Goal: Entertainment & Leisure: Consume media (video, audio)

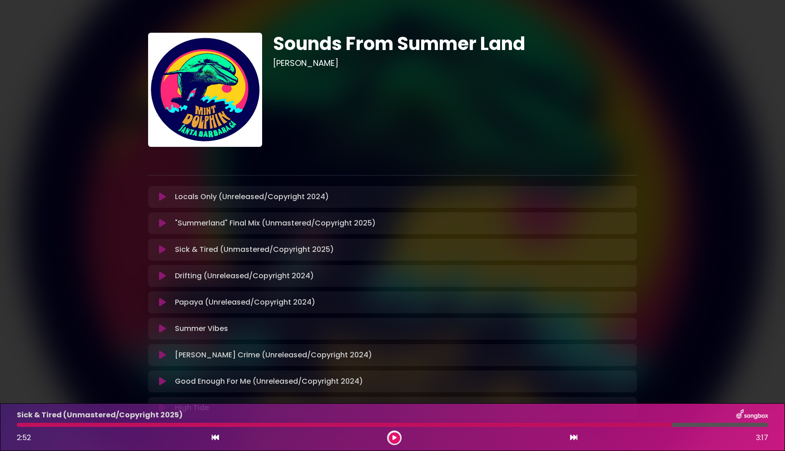
scroll to position [68, 0]
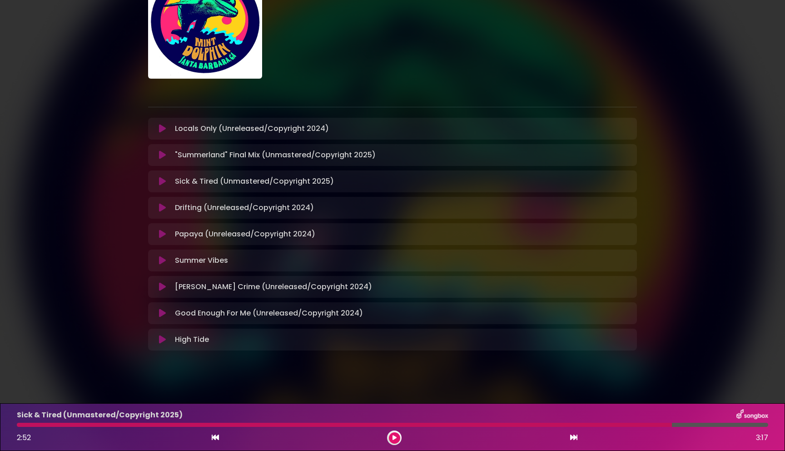
click at [160, 156] on icon at bounding box center [162, 154] width 7 height 9
click at [392, 443] on div at bounding box center [394, 437] width 15 height 15
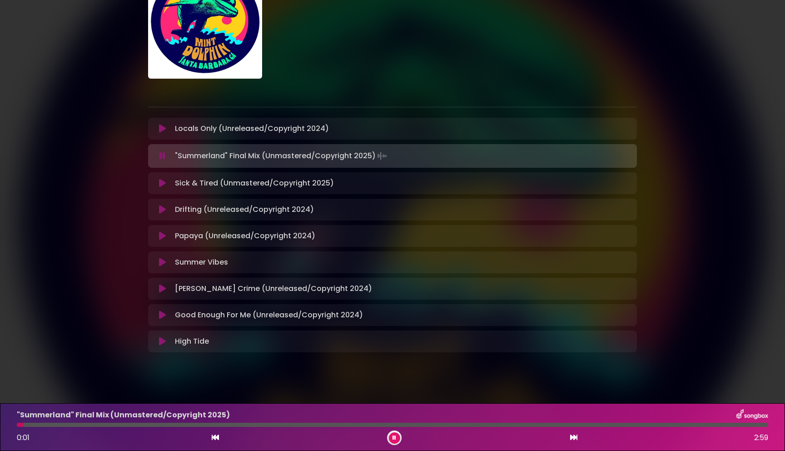
click at [133, 425] on div at bounding box center [393, 425] width 752 height 4
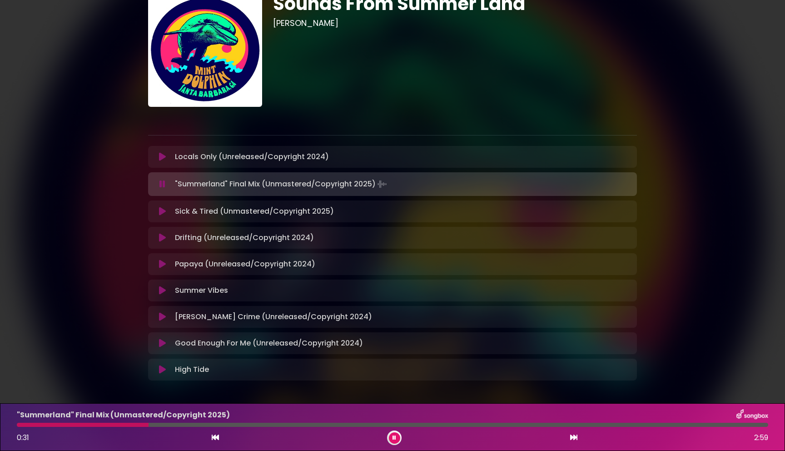
scroll to position [42, 0]
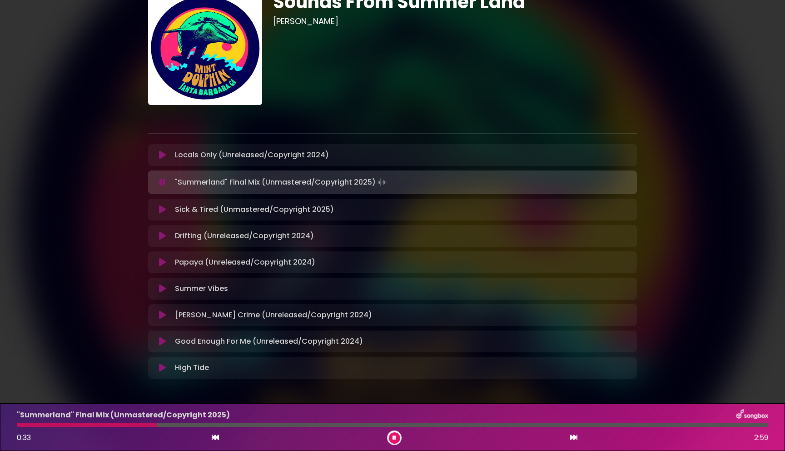
click at [162, 155] on icon at bounding box center [162, 154] width 7 height 9
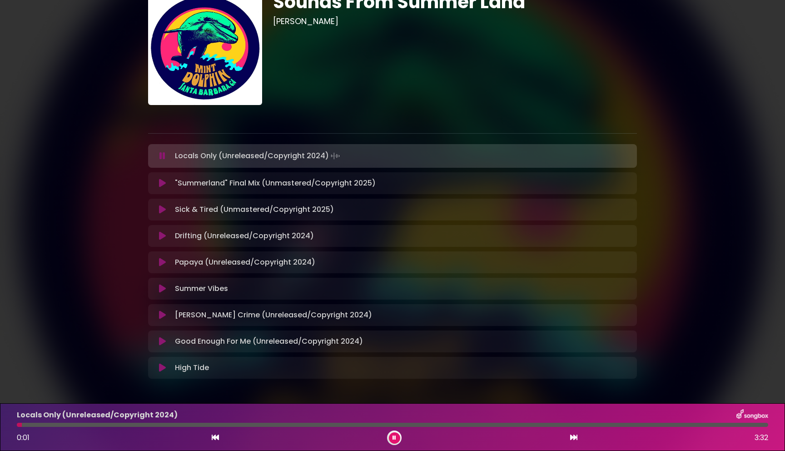
click at [164, 289] on icon at bounding box center [162, 288] width 7 height 9
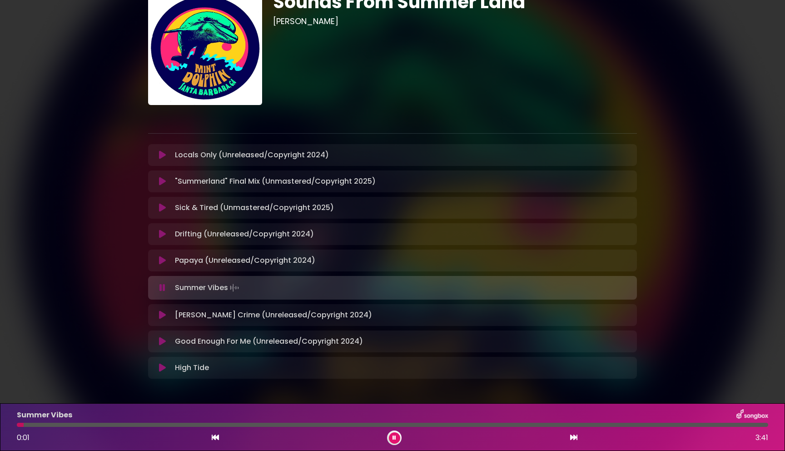
click at [94, 426] on div at bounding box center [393, 425] width 752 height 4
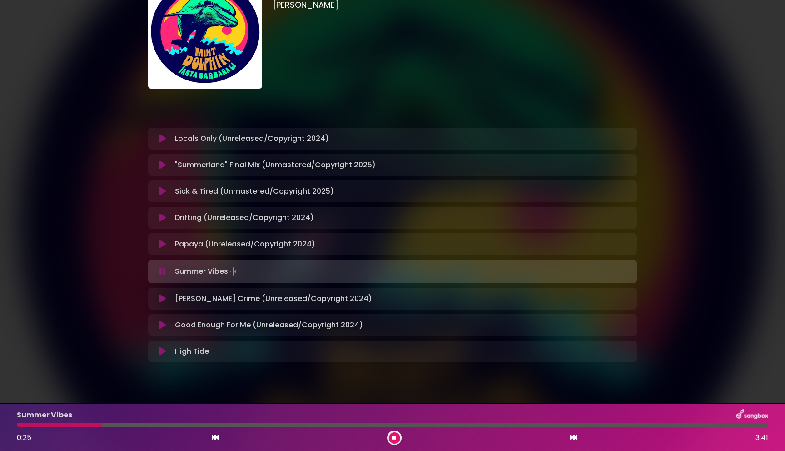
scroll to position [62, 0]
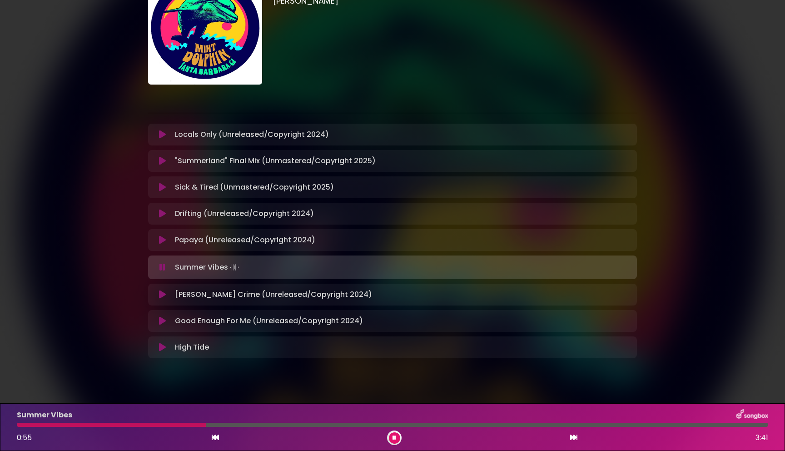
click at [164, 269] on icon at bounding box center [162, 267] width 6 height 9
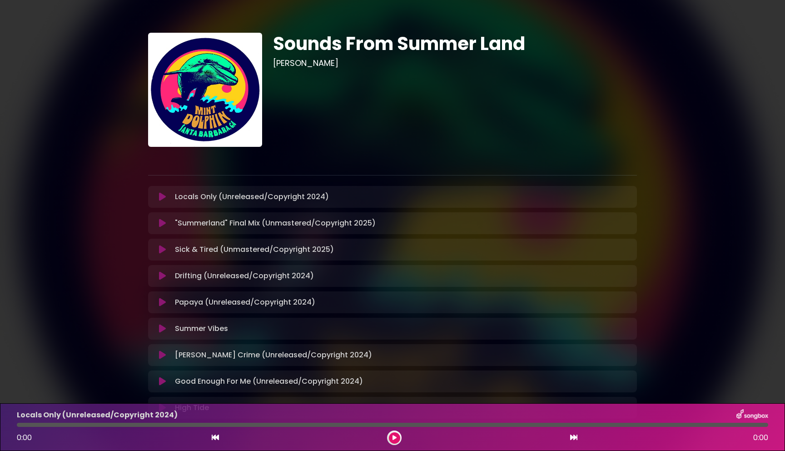
click at [393, 435] on icon at bounding box center [395, 437] width 4 height 5
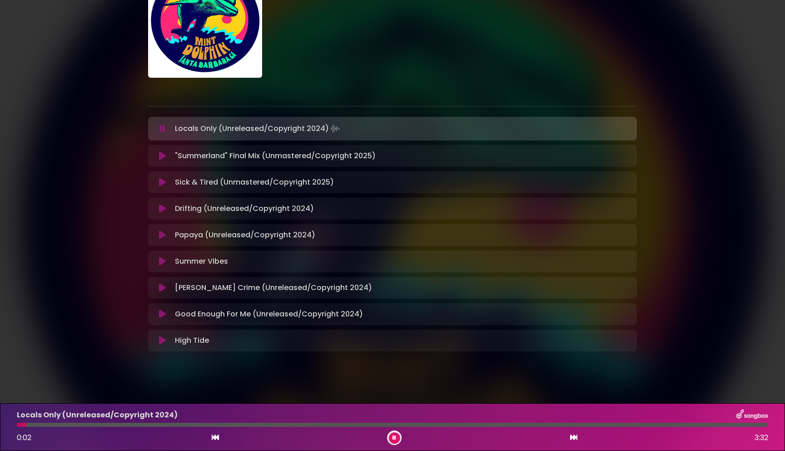
scroll to position [75, 0]
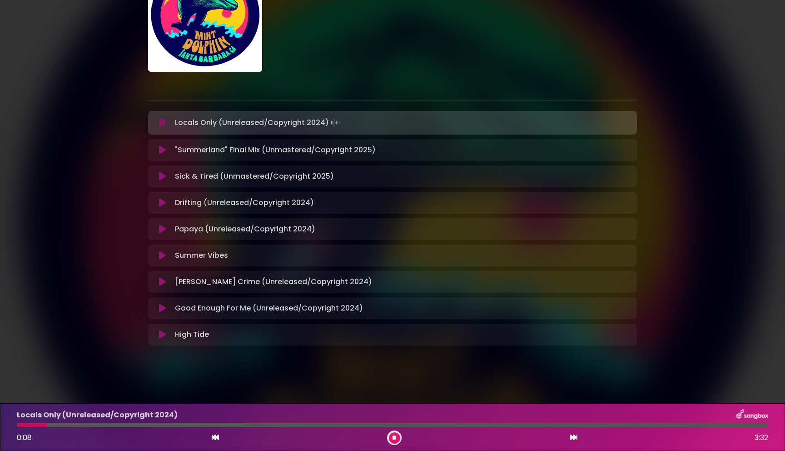
click at [126, 425] on div at bounding box center [393, 425] width 752 height 4
click at [160, 204] on icon at bounding box center [162, 202] width 7 height 9
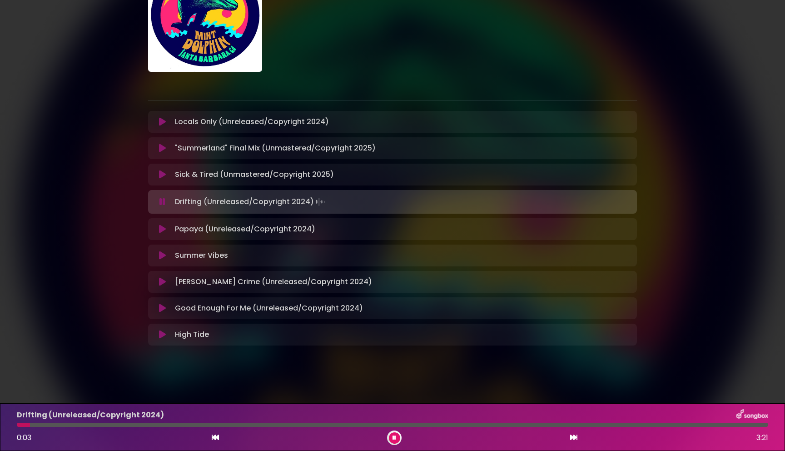
click at [213, 426] on div at bounding box center [393, 425] width 752 height 4
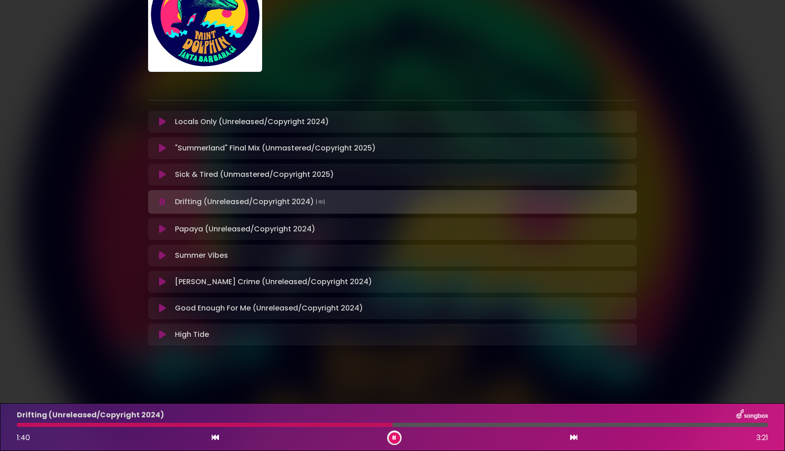
click at [199, 336] on p "High Tide Loading Track..." at bounding box center [192, 334] width 34 height 11
click at [162, 333] on icon at bounding box center [162, 334] width 7 height 9
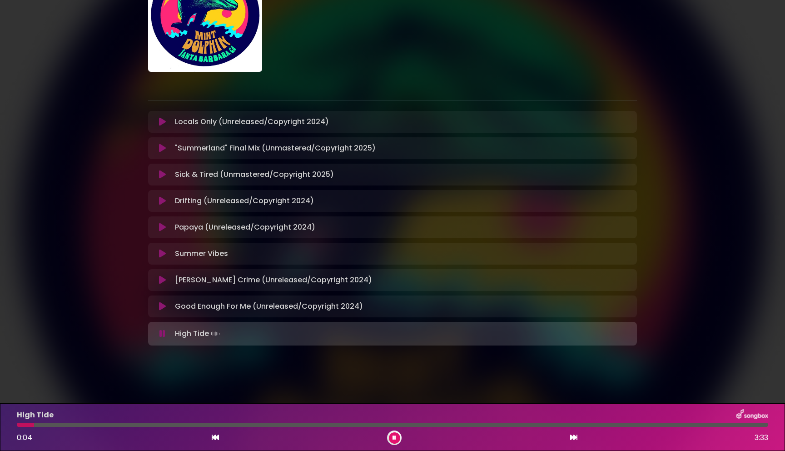
click at [224, 425] on div at bounding box center [393, 425] width 752 height 4
click at [161, 307] on icon at bounding box center [162, 306] width 7 height 9
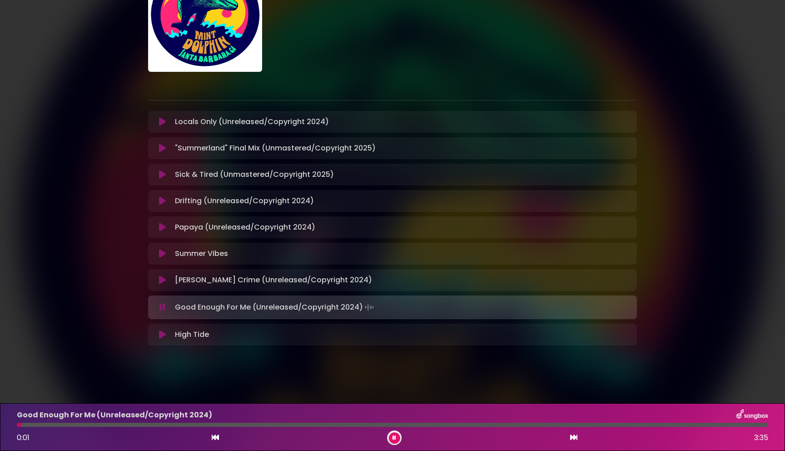
click at [204, 425] on div at bounding box center [393, 425] width 752 height 4
click at [159, 280] on icon at bounding box center [162, 279] width 7 height 9
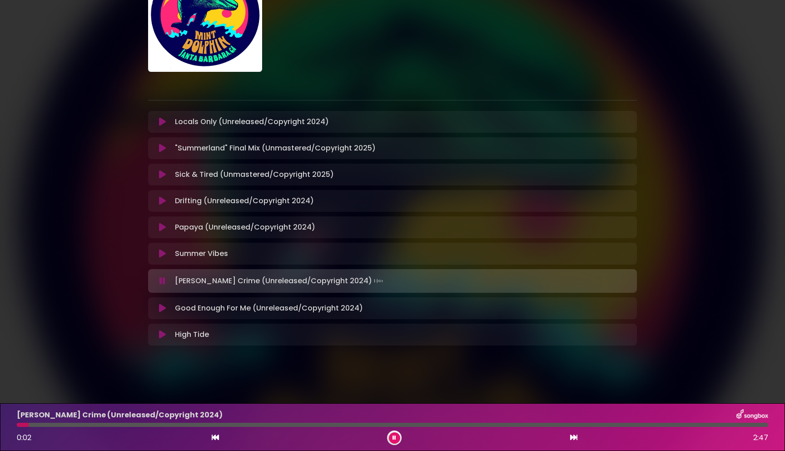
click at [198, 425] on div at bounding box center [393, 425] width 752 height 4
click at [160, 253] on icon at bounding box center [162, 253] width 7 height 9
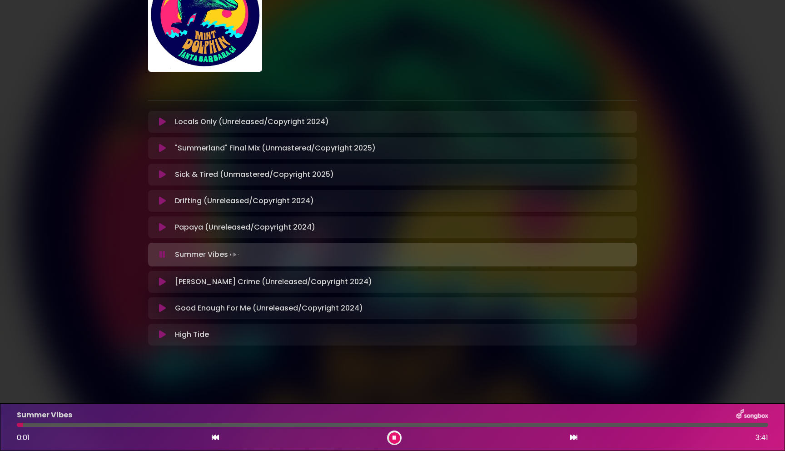
click at [130, 424] on div at bounding box center [393, 425] width 752 height 4
click at [232, 424] on div at bounding box center [393, 425] width 752 height 4
click at [161, 227] on icon at bounding box center [162, 227] width 7 height 9
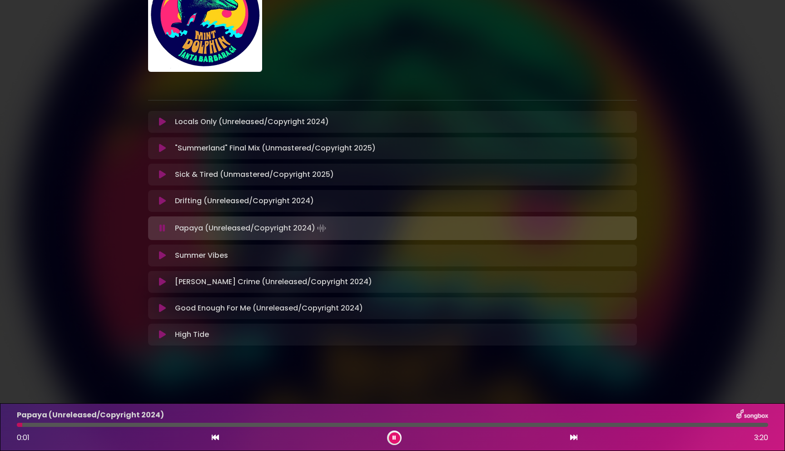
click at [167, 425] on div at bounding box center [393, 425] width 752 height 4
click at [160, 200] on icon at bounding box center [162, 200] width 7 height 9
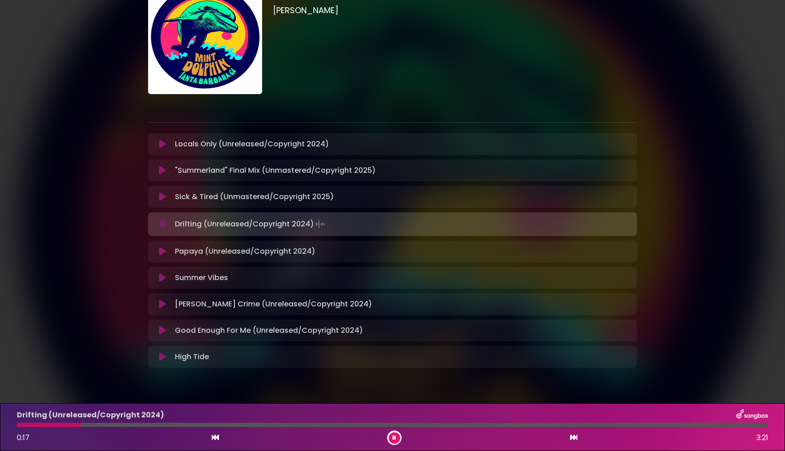
scroll to position [44, 0]
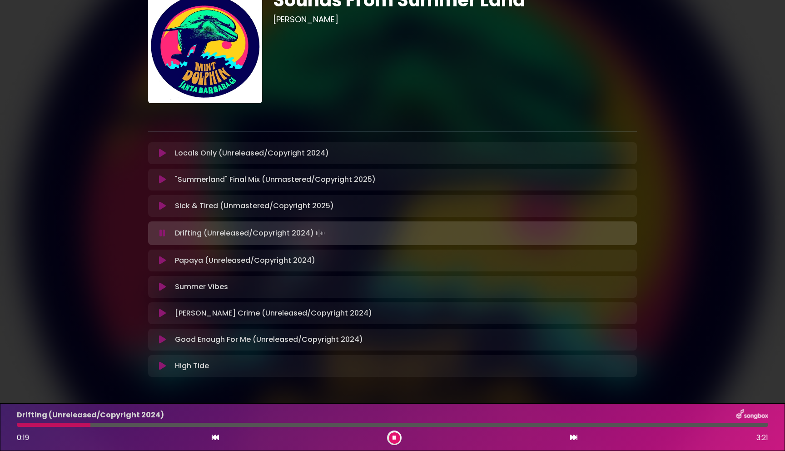
click at [161, 206] on icon at bounding box center [162, 205] width 7 height 9
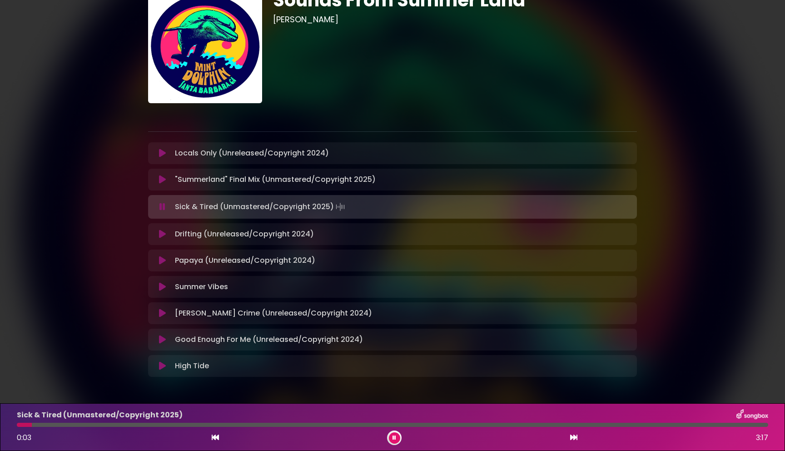
click at [55, 424] on div at bounding box center [393, 425] width 752 height 4
click at [96, 426] on div at bounding box center [393, 425] width 752 height 4
click at [200, 425] on div at bounding box center [393, 425] width 752 height 4
click at [269, 425] on div at bounding box center [393, 425] width 752 height 4
click at [337, 425] on div at bounding box center [393, 425] width 752 height 4
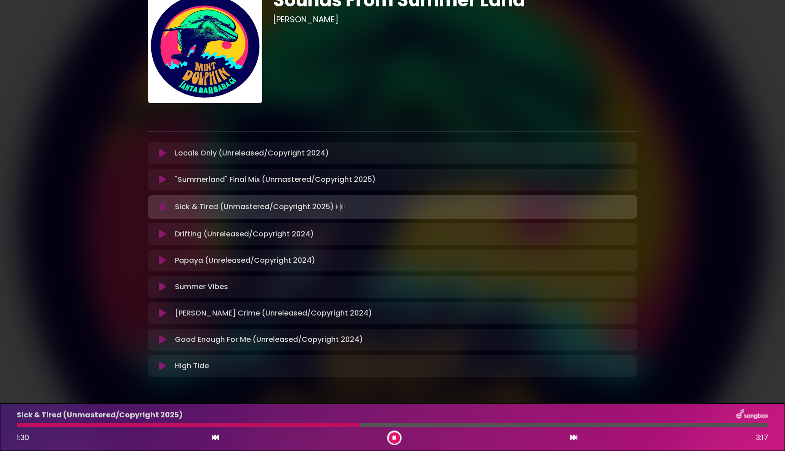
click at [448, 424] on div at bounding box center [393, 425] width 752 height 4
click at [545, 425] on div at bounding box center [393, 425] width 752 height 4
click at [621, 426] on div at bounding box center [393, 425] width 752 height 4
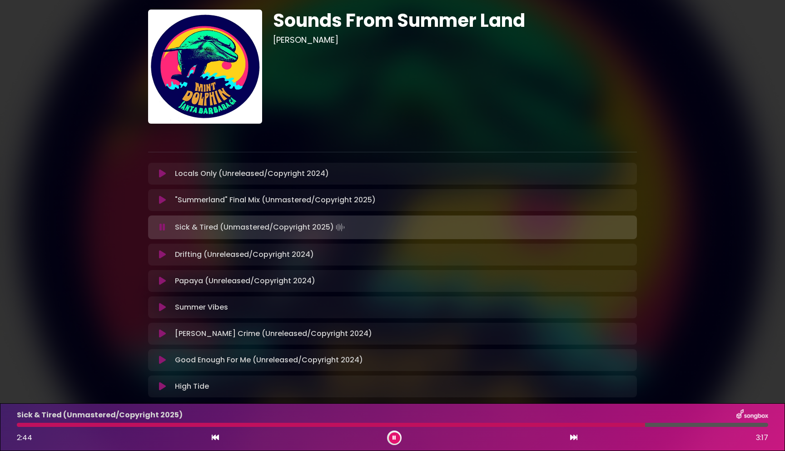
scroll to position [25, 0]
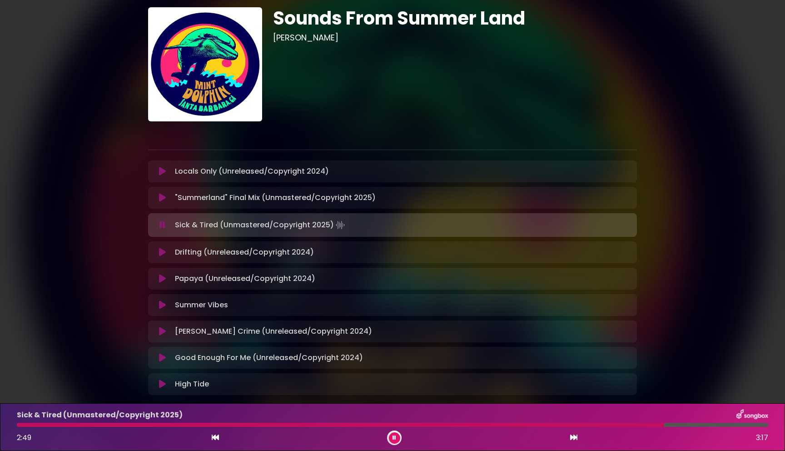
click at [162, 199] on icon at bounding box center [162, 197] width 7 height 9
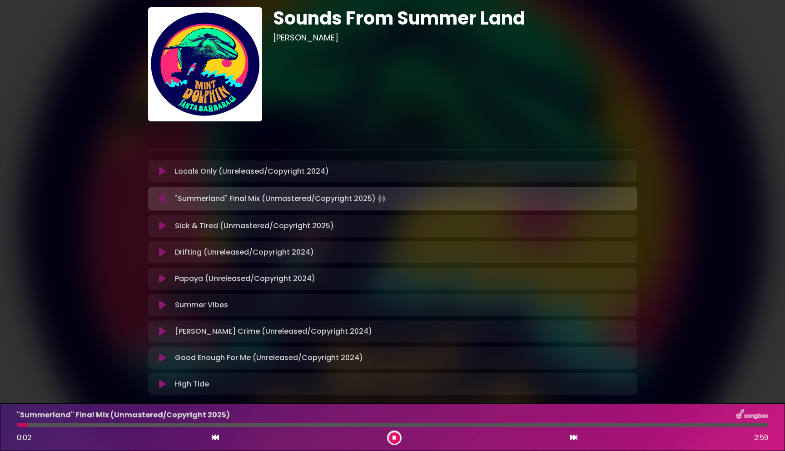
click at [104, 426] on div at bounding box center [393, 425] width 752 height 4
click at [351, 425] on div at bounding box center [393, 425] width 752 height 4
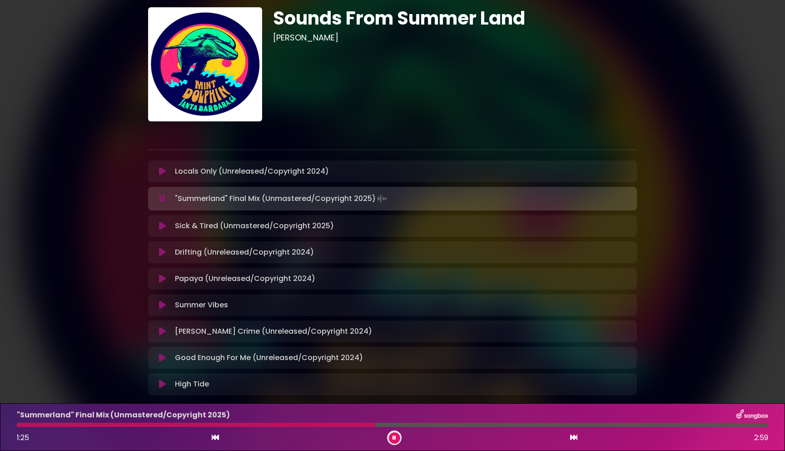
click at [475, 424] on div at bounding box center [393, 425] width 752 height 4
click at [393, 435] on icon at bounding box center [395, 437] width 4 height 5
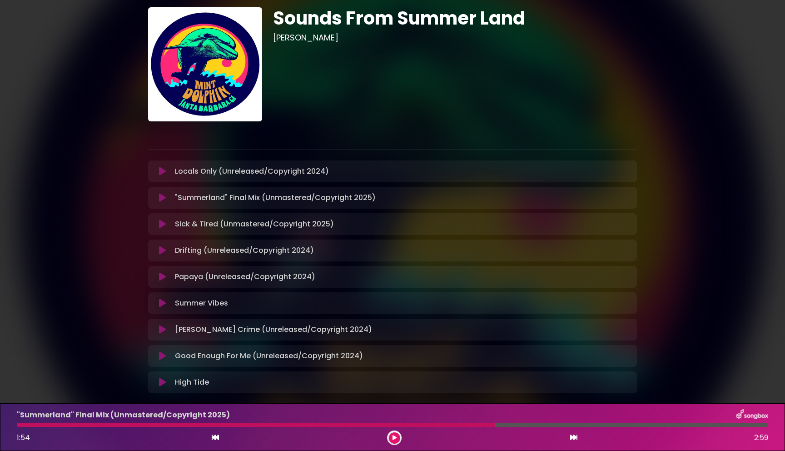
click at [162, 169] on icon at bounding box center [162, 171] width 7 height 9
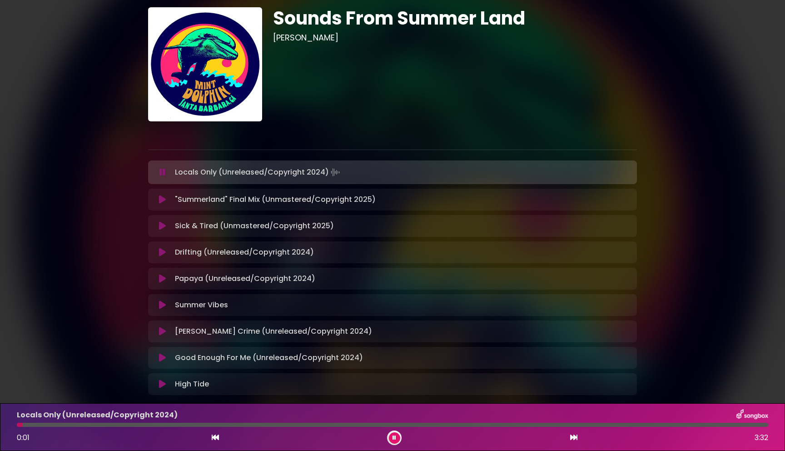
click at [327, 423] on div at bounding box center [393, 425] width 752 height 4
click at [328, 426] on div at bounding box center [393, 425] width 752 height 4
click at [395, 439] on icon at bounding box center [395, 437] width 4 height 5
